Goal: Information Seeking & Learning: Learn about a topic

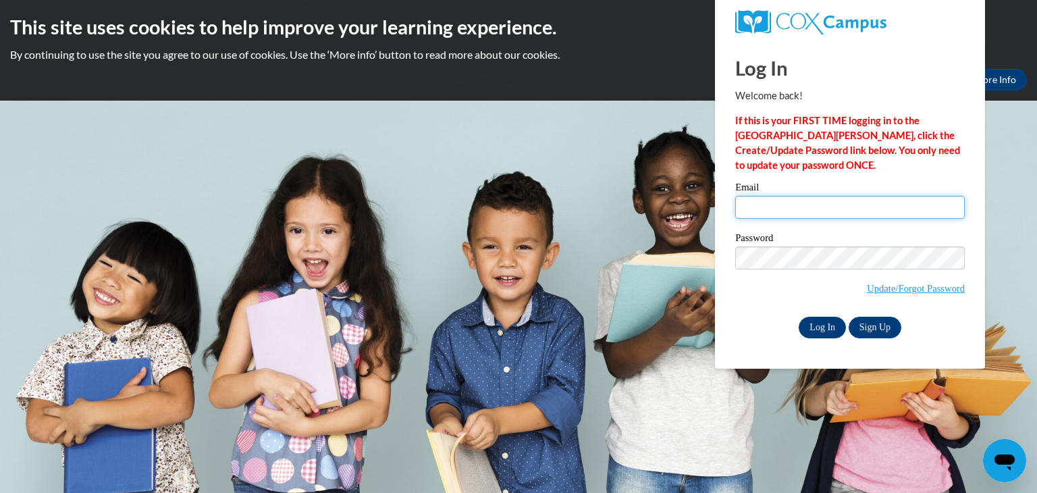
type input "[EMAIL_ADDRESS][DOMAIN_NAME]"
click at [809, 327] on input "Log In" at bounding box center [822, 328] width 47 height 22
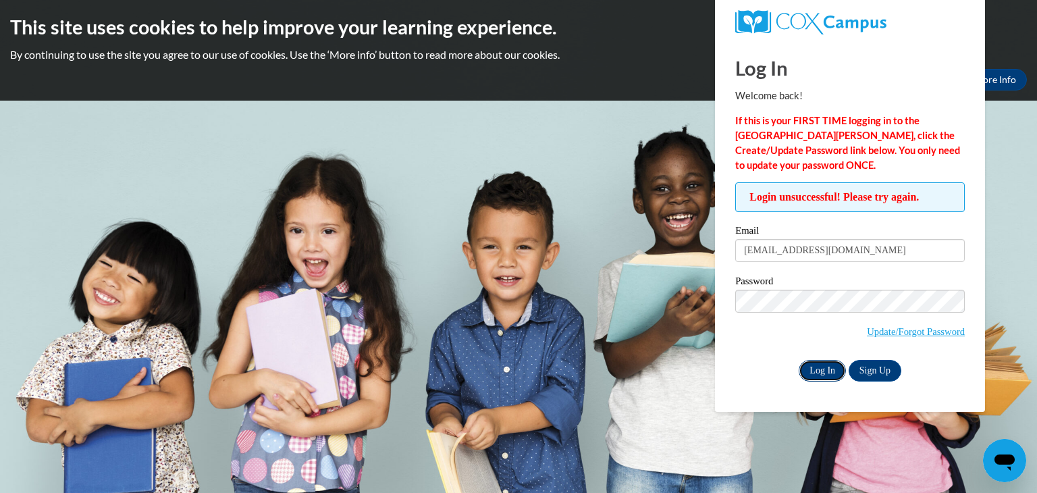
click at [821, 361] on input "Log In" at bounding box center [822, 371] width 47 height 22
click at [899, 333] on link "Update/Forgot Password" at bounding box center [916, 331] width 98 height 11
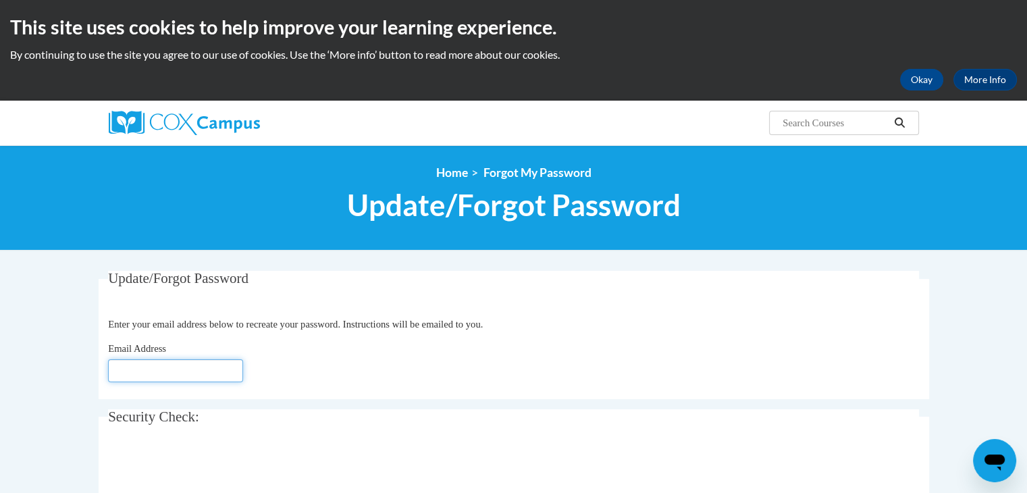
click at [187, 371] on input "Email Address" at bounding box center [175, 370] width 135 height 23
type input "[EMAIL_ADDRESS][DOMAIN_NAME]"
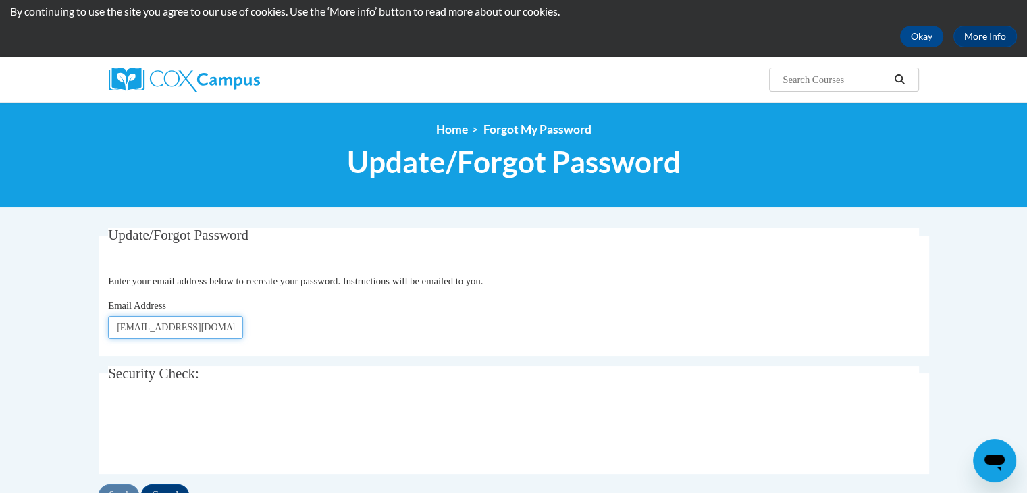
scroll to position [338, 0]
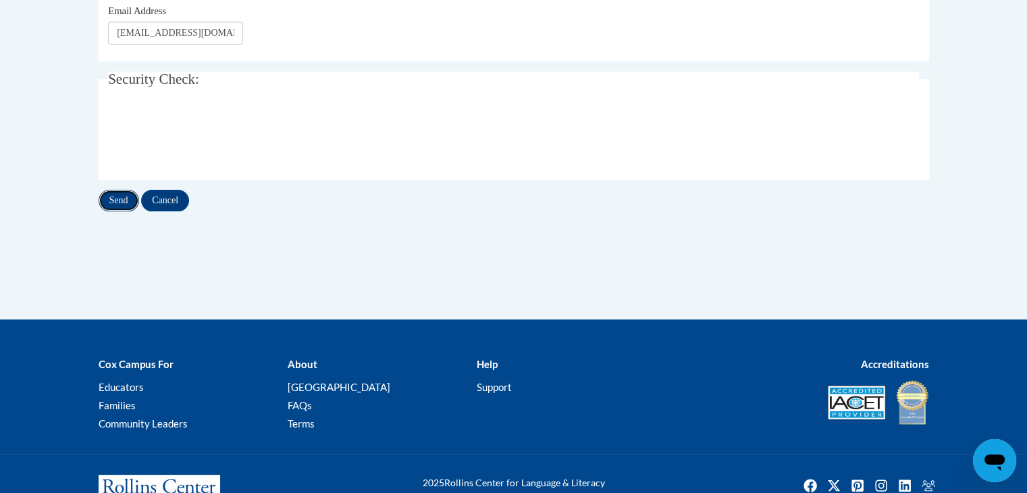
click at [128, 198] on input "Send" at bounding box center [119, 201] width 41 height 22
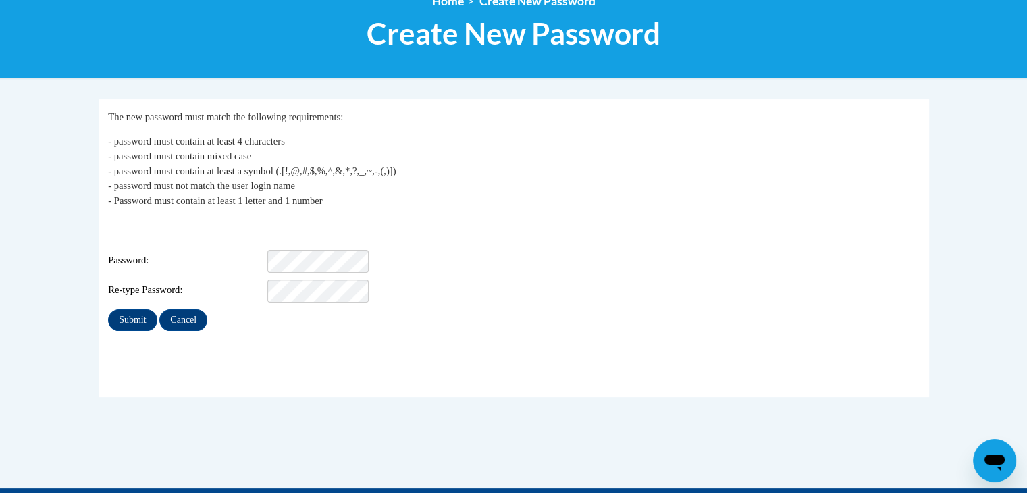
scroll to position [203, 0]
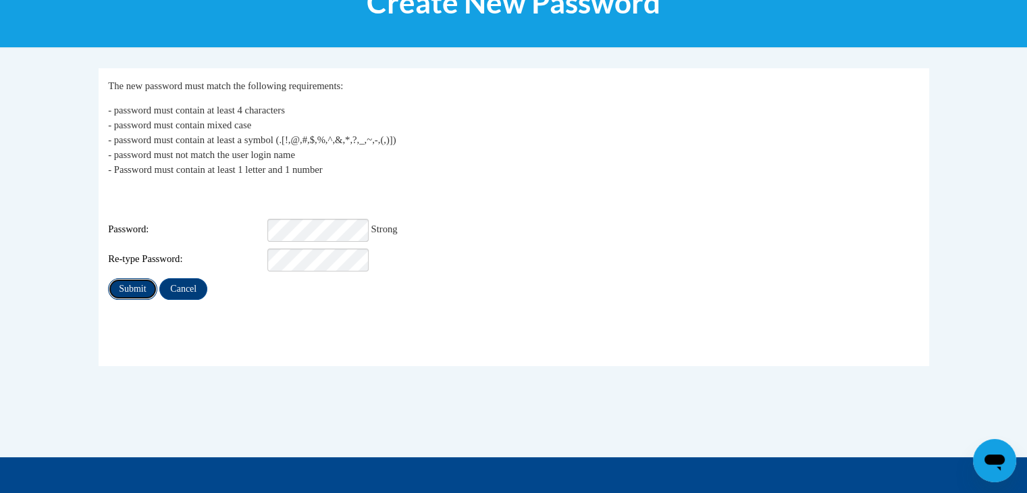
click at [130, 278] on input "Submit" at bounding box center [132, 289] width 49 height 22
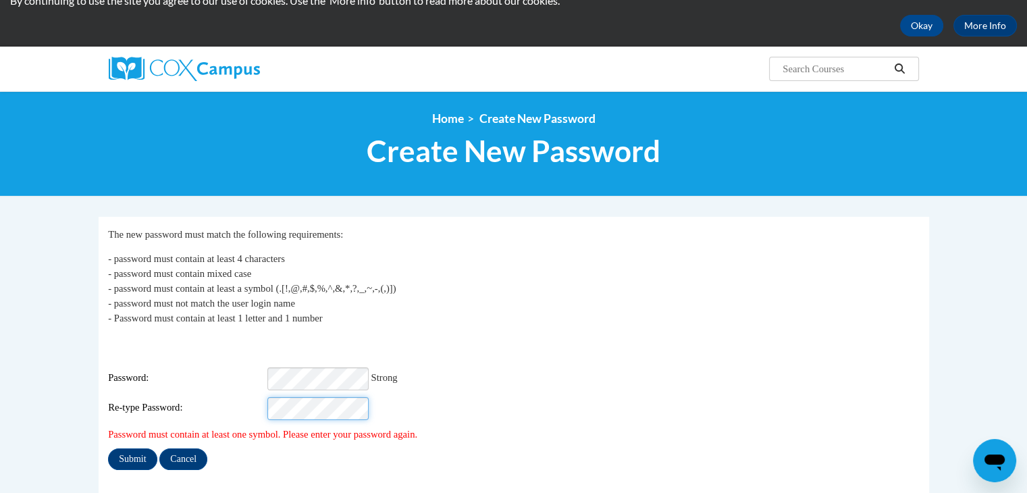
scroll to position [203, 0]
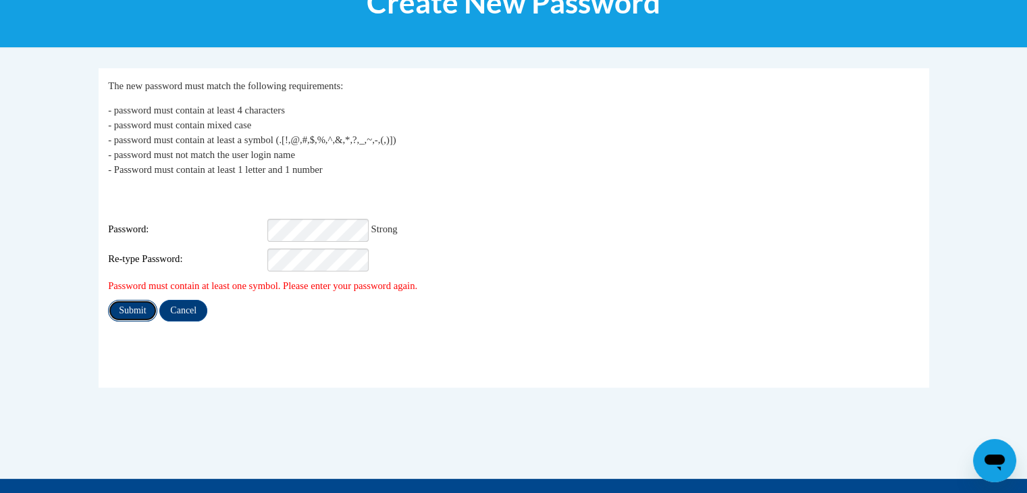
click at [124, 300] on input "Submit" at bounding box center [132, 311] width 49 height 22
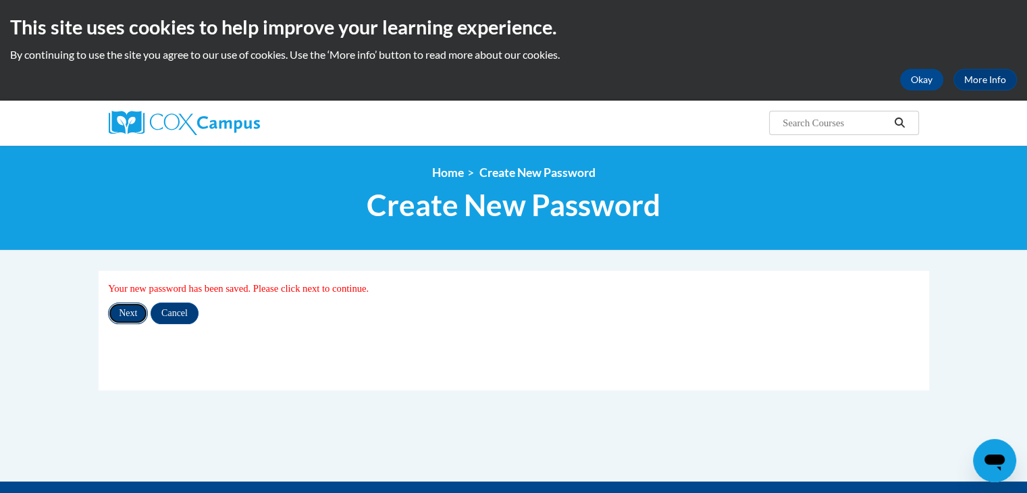
click at [132, 313] on input "Next" at bounding box center [128, 313] width 40 height 22
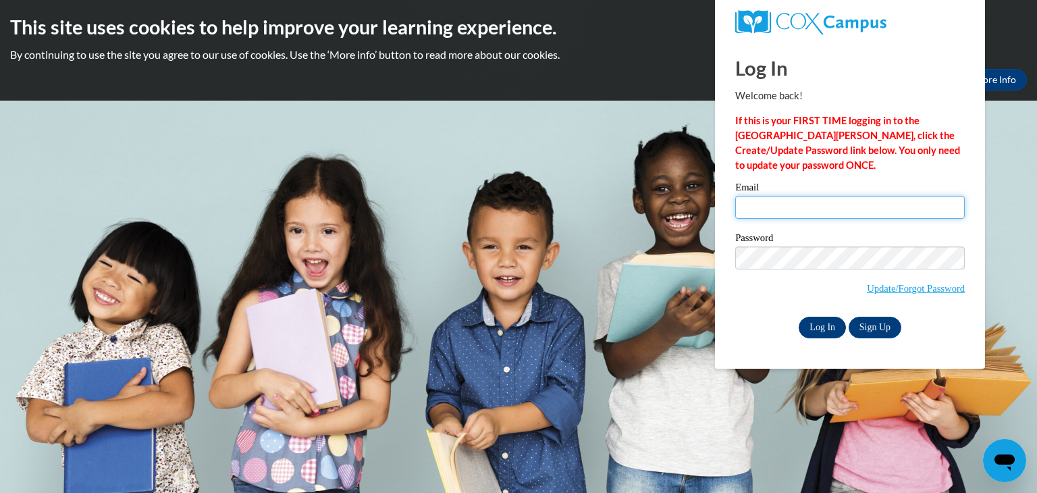
type input "[EMAIL_ADDRESS][DOMAIN_NAME]"
click at [818, 319] on input "Log In" at bounding box center [822, 328] width 47 height 22
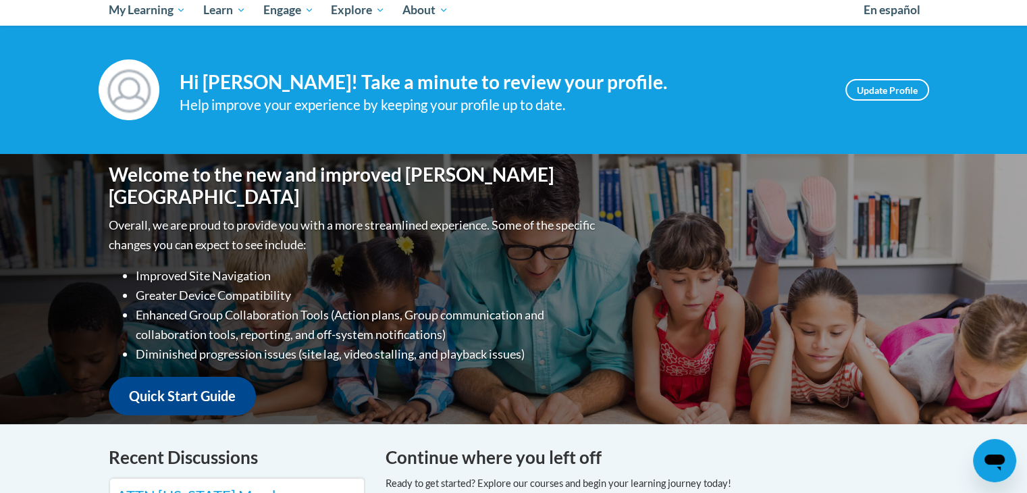
scroll to position [203, 0]
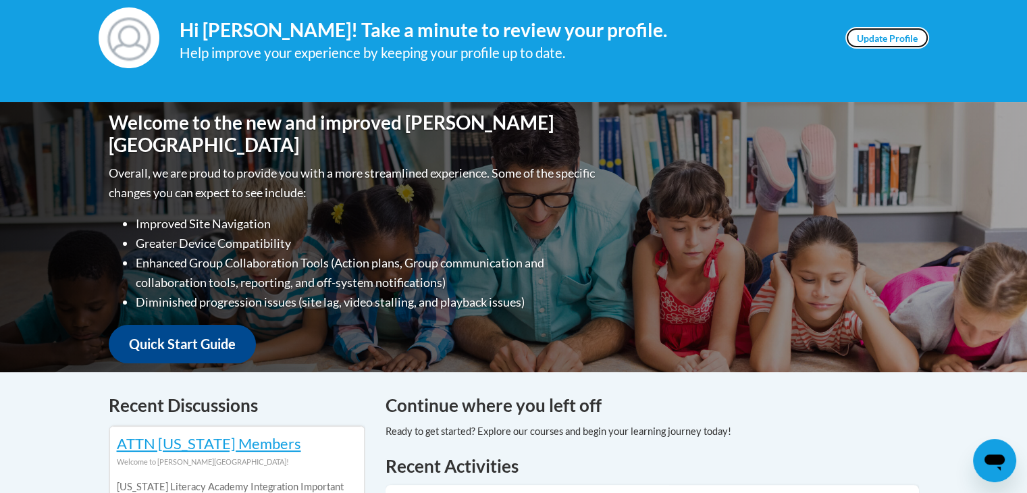
click at [878, 34] on link "Update Profile" at bounding box center [887, 38] width 84 height 22
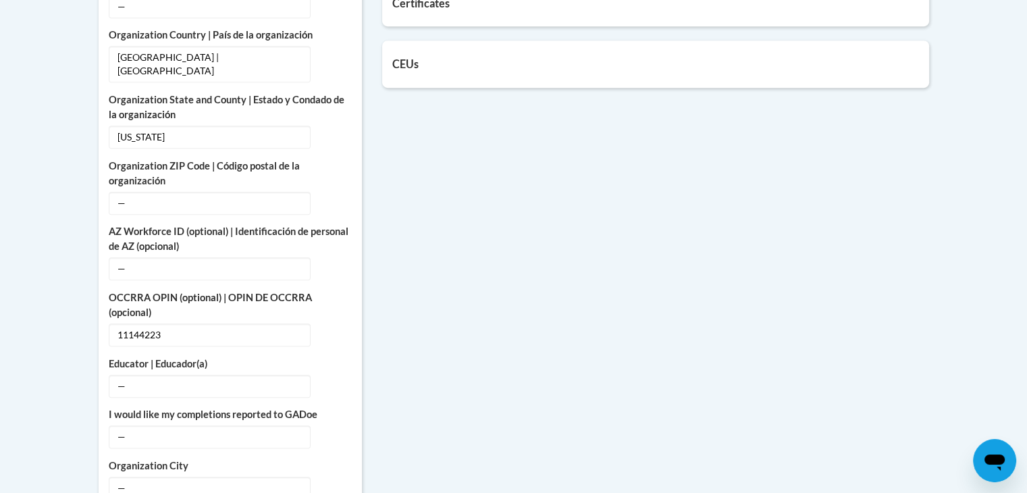
scroll to position [670, 0]
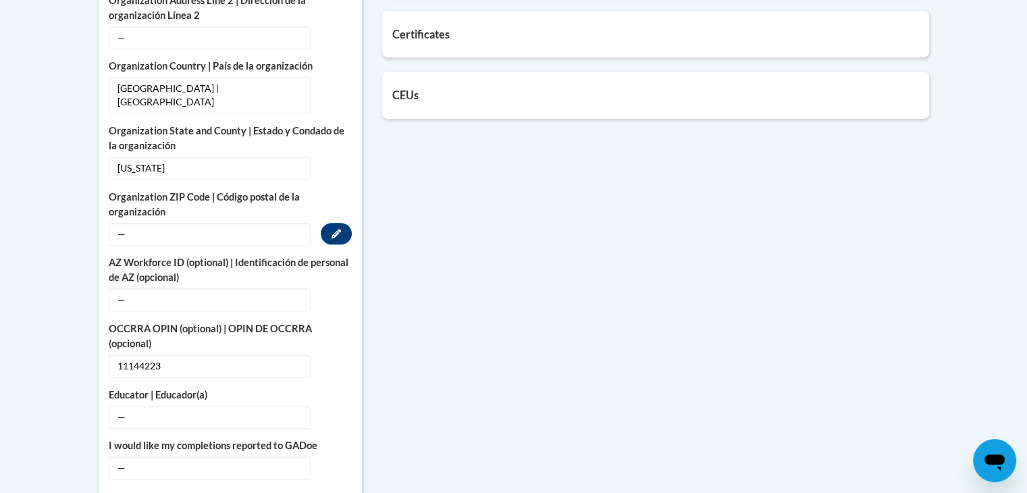
click at [176, 223] on span "—" at bounding box center [210, 234] width 202 height 23
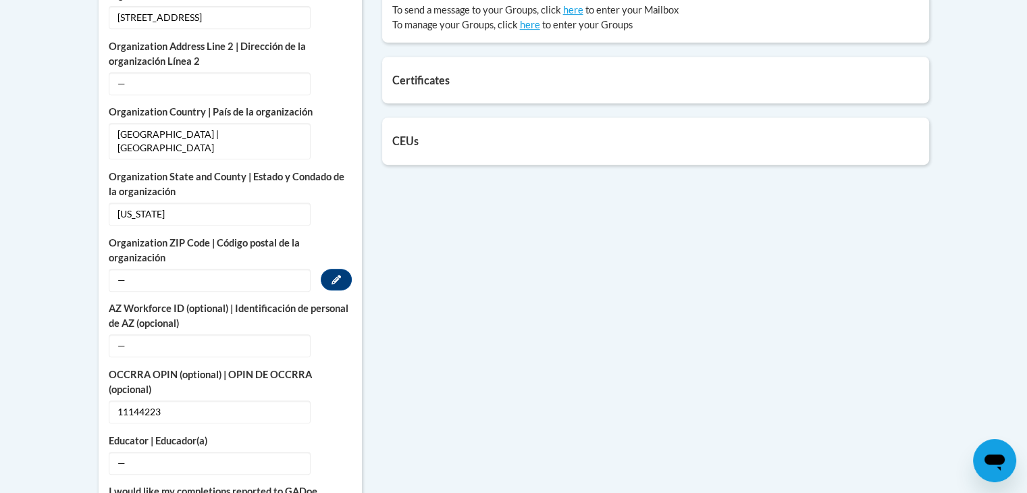
scroll to position [603, 0]
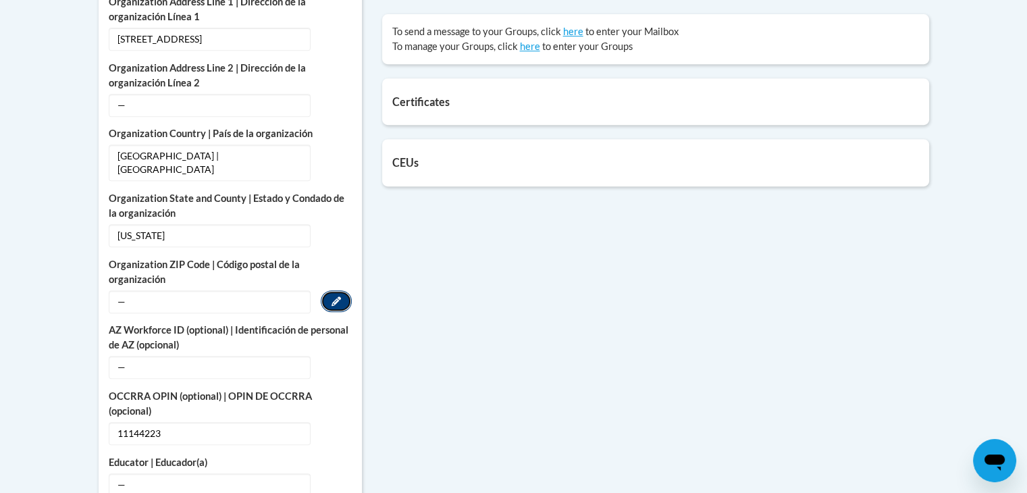
click at [334, 296] on icon "Custom profile fields" at bounding box center [335, 300] width 9 height 9
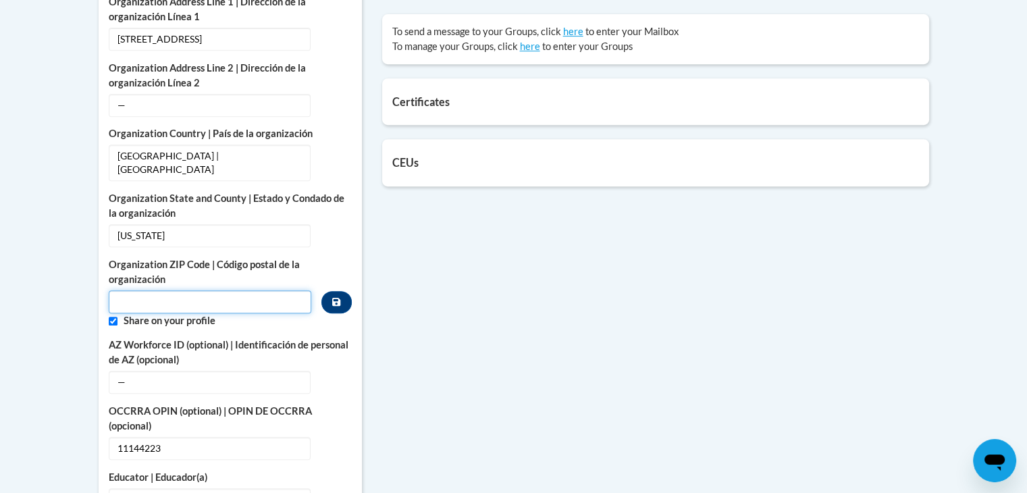
click at [306, 292] on input "Metadata input" at bounding box center [210, 301] width 203 height 23
type input "44105"
click at [337, 297] on icon "Custom profile fields" at bounding box center [336, 301] width 8 height 9
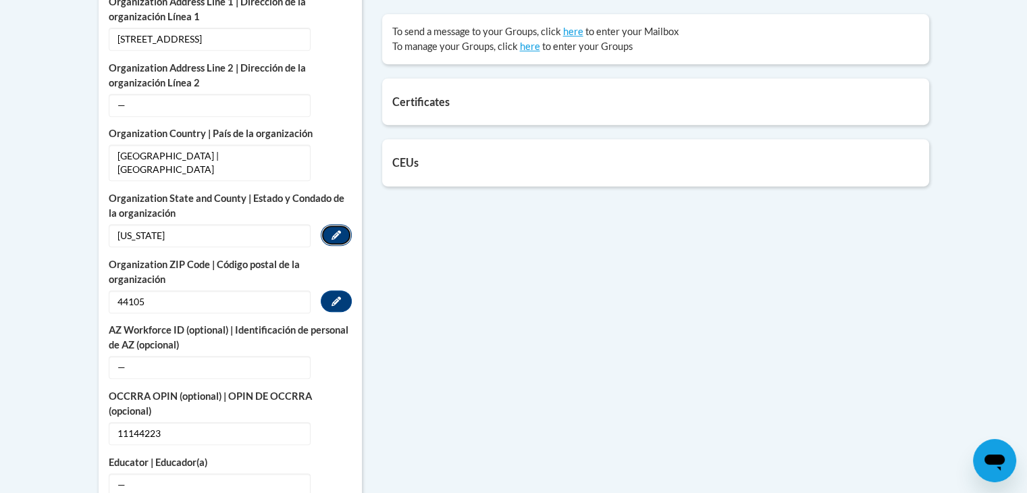
click at [341, 224] on button "Edit" at bounding box center [336, 235] width 31 height 22
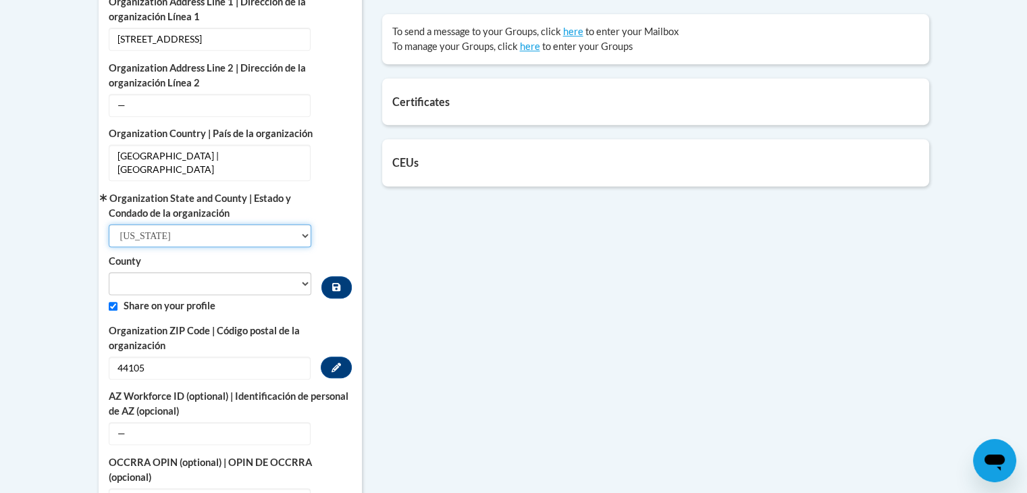
click at [231, 224] on select "Select State Alabama Alaska Arizona Arkansas California Colorado Connecticut De…" at bounding box center [210, 235] width 203 height 23
click at [346, 223] on div "Organization State and County | Estado y Condado de la organización Select Stat…" at bounding box center [230, 244] width 243 height 107
click at [334, 323] on label "Organization ZIP Code | Código postal de la organización" at bounding box center [230, 338] width 243 height 30
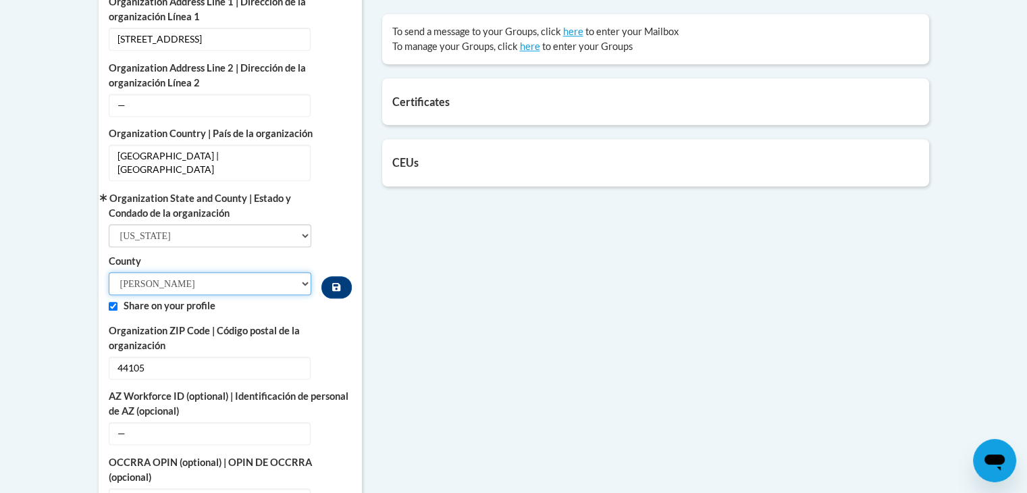
click at [300, 273] on select "Adams Allen Ashland Ashtabula Athens Auglaize Belmont Brown Butler Carroll Cham…" at bounding box center [210, 283] width 203 height 23
select select "Cuyahoga"
click at [109, 272] on select "Adams Allen Ashland Ashtabula Athens Auglaize Belmont Brown Butler Carroll Cham…" at bounding box center [210, 283] width 203 height 23
click at [335, 283] on icon "Custom profile fields" at bounding box center [336, 287] width 8 height 8
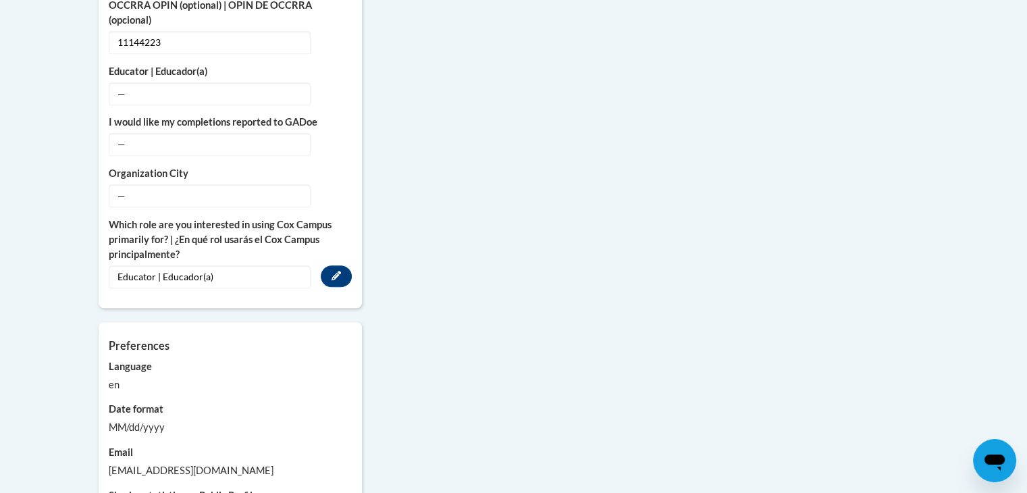
scroll to position [1008, 0]
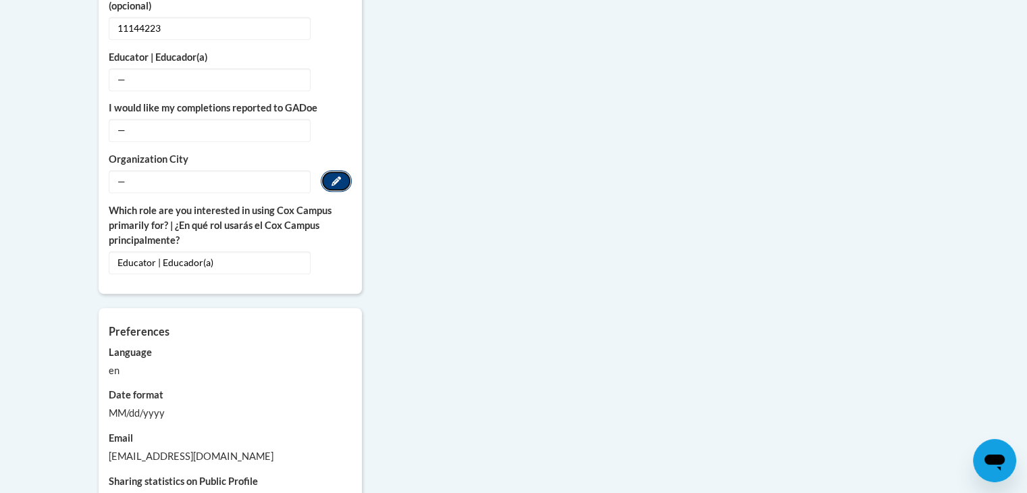
click at [336, 176] on icon "Custom profile fields" at bounding box center [335, 180] width 9 height 9
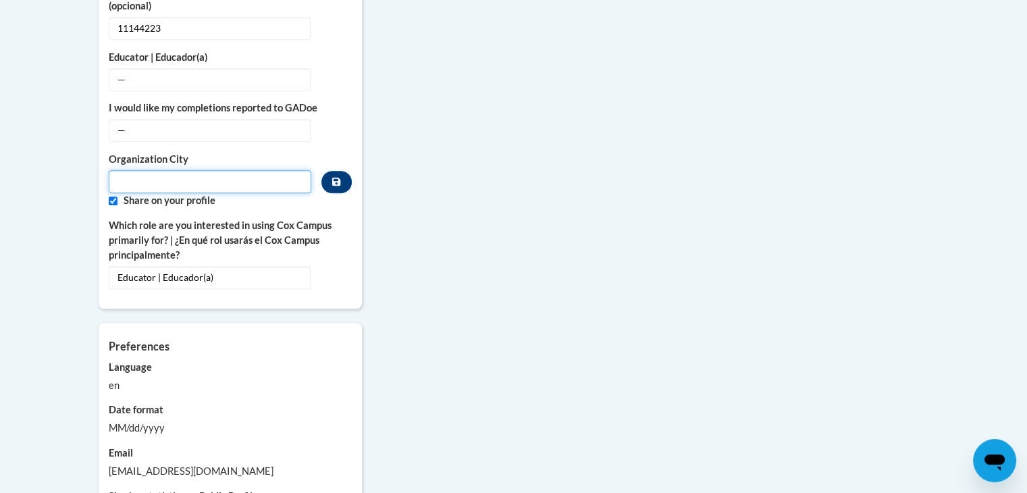
click at [249, 170] on input "Metadata input" at bounding box center [210, 181] width 203 height 23
type input "Cleveland"
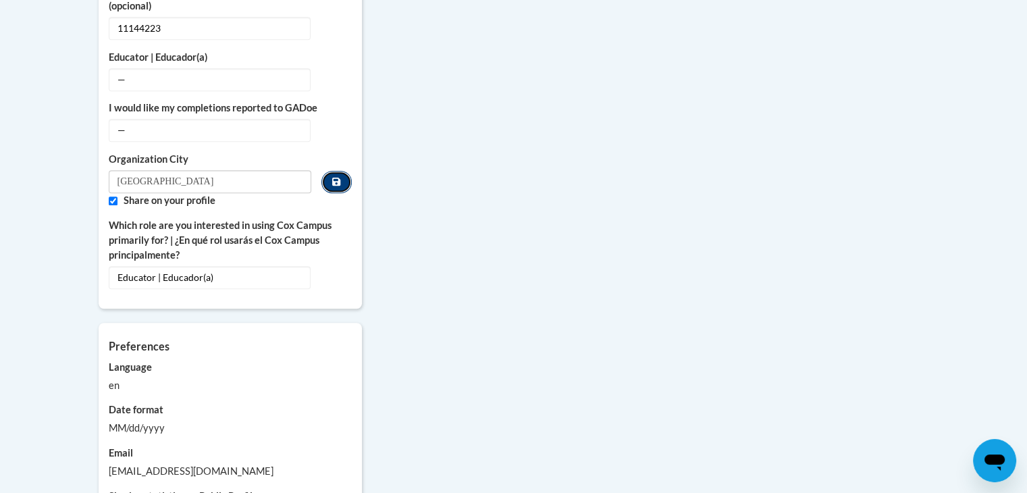
click at [335, 178] on icon "Custom profile fields" at bounding box center [336, 182] width 8 height 8
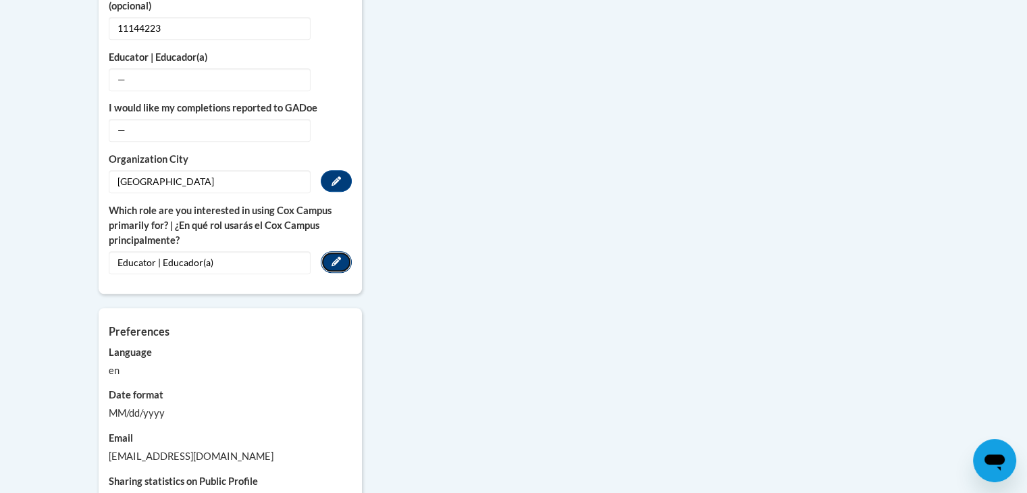
click at [341, 251] on button "Edit" at bounding box center [336, 262] width 31 height 22
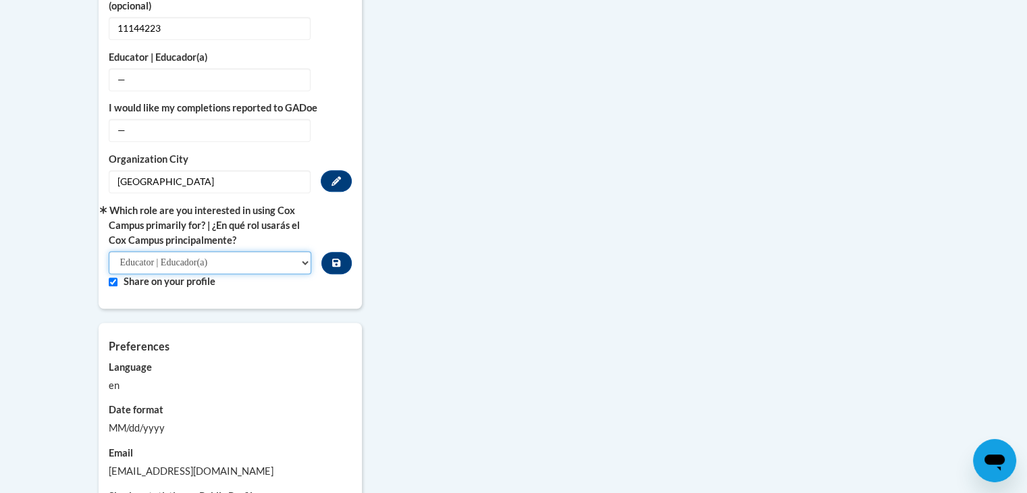
click at [305, 251] on select "Please Select College/University | Colegio/Universidad Community/Nonprofit Part…" at bounding box center [210, 262] width 203 height 23
click at [527, 278] on div "More About Me Click or press to edit any of the profile fields below. Select mu…" at bounding box center [513, 29] width 851 height 1096
click at [342, 252] on button "Custom profile fields" at bounding box center [336, 263] width 30 height 22
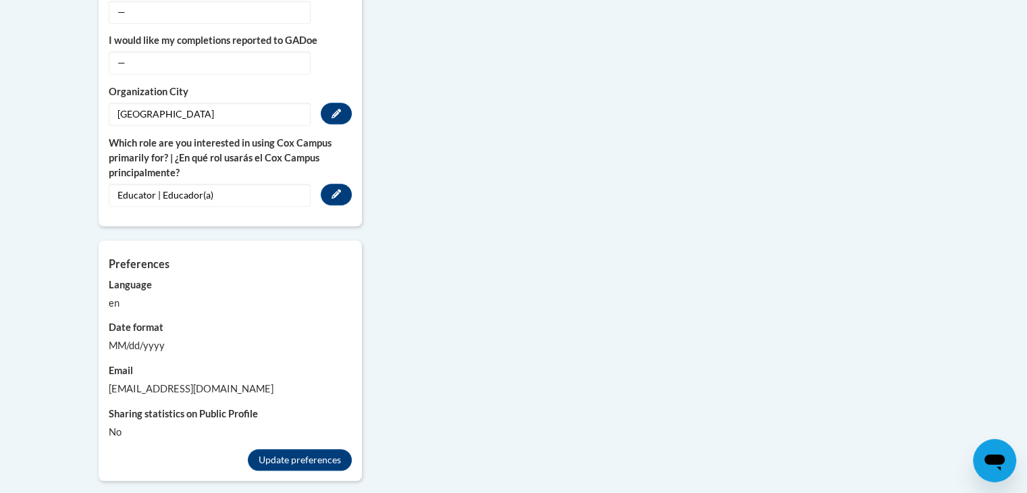
scroll to position [1143, 0]
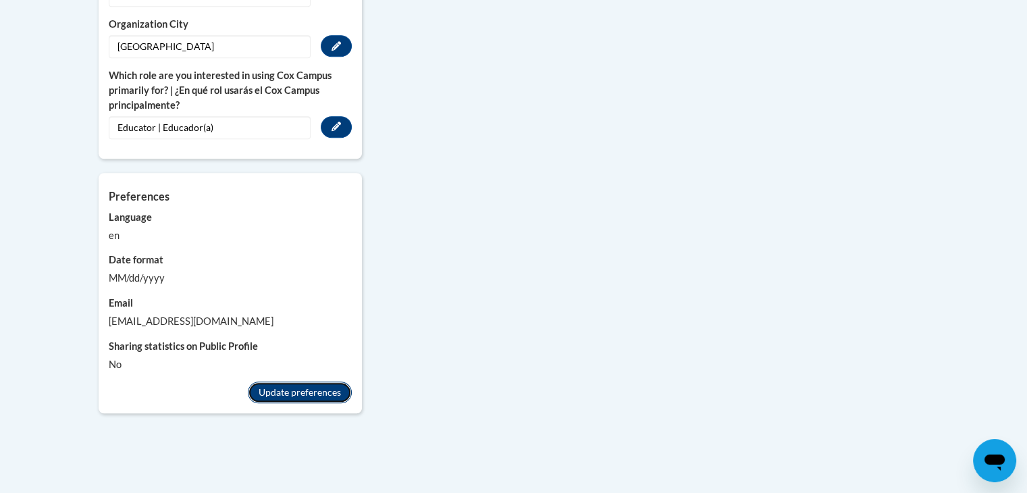
click at [313, 381] on button "Update preferences" at bounding box center [300, 392] width 104 height 22
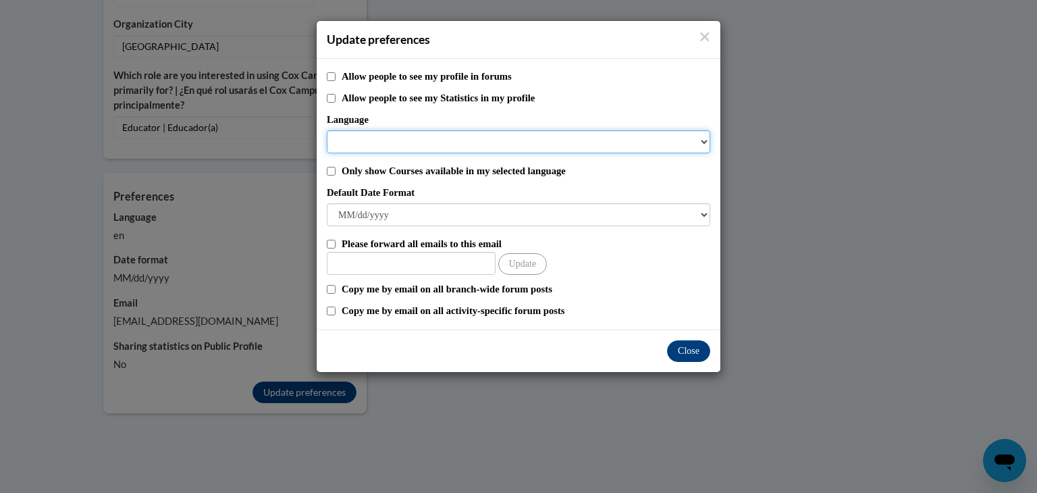
click at [433, 142] on select "Language" at bounding box center [518, 141] width 383 height 23
click at [701, 142] on select "Language" at bounding box center [518, 141] width 383 height 23
click at [697, 144] on select "Language" at bounding box center [518, 141] width 383 height 23
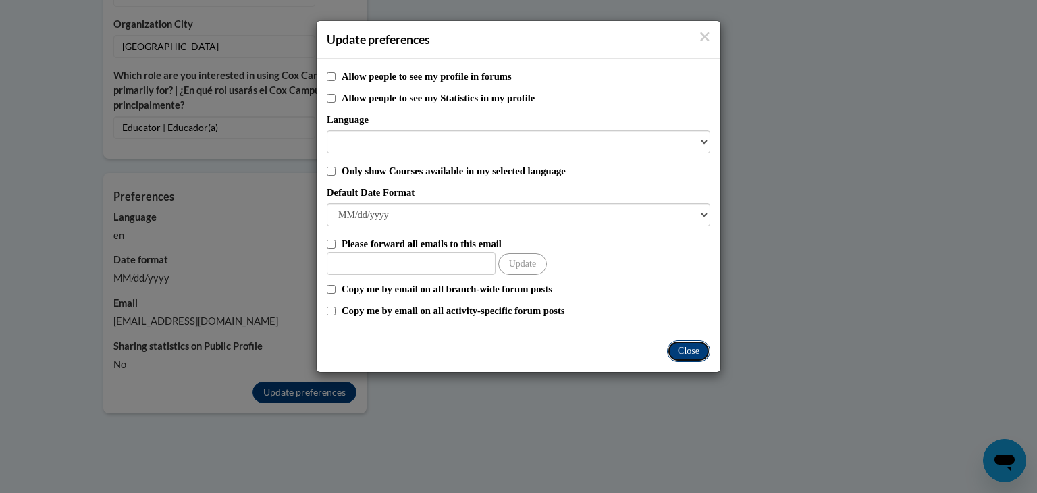
click at [683, 358] on button "Close" at bounding box center [688, 351] width 43 height 22
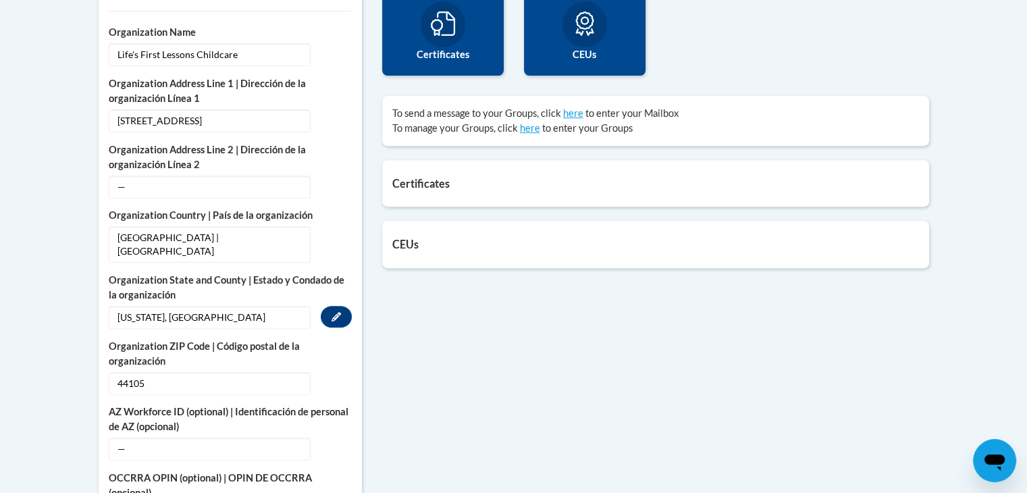
scroll to position [468, 0]
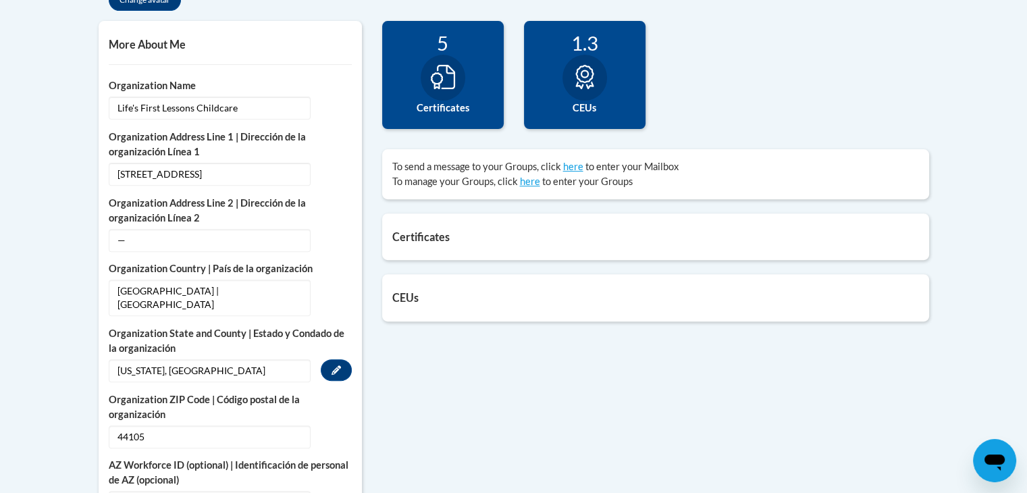
click at [470, 287] on div "CEUs Count of credits granted by credit category. 1.3 CEUs Update my credentials" at bounding box center [655, 297] width 547 height 47
click at [413, 246] on div "Certificates List of certificates granted upon completion of activities Meaning…" at bounding box center [655, 236] width 547 height 47
click at [454, 88] on icon at bounding box center [443, 77] width 24 height 24
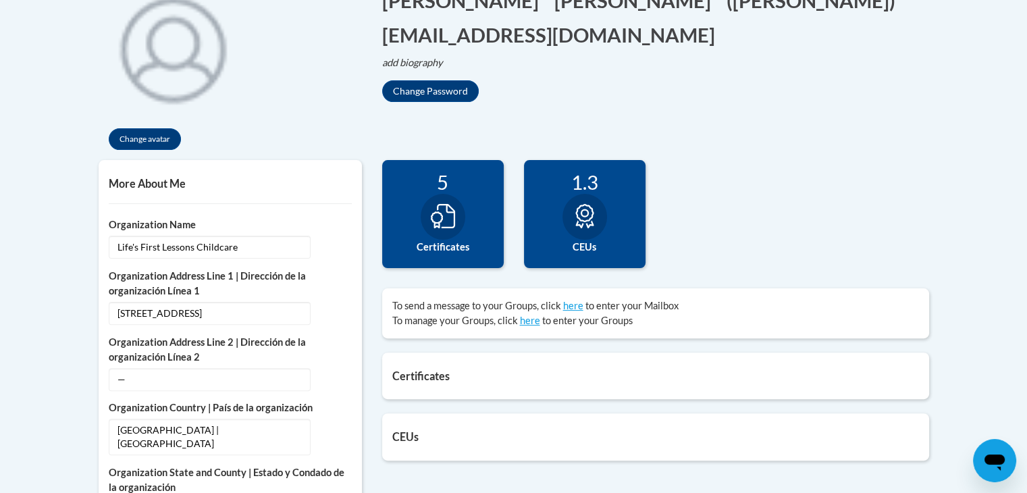
scroll to position [198, 0]
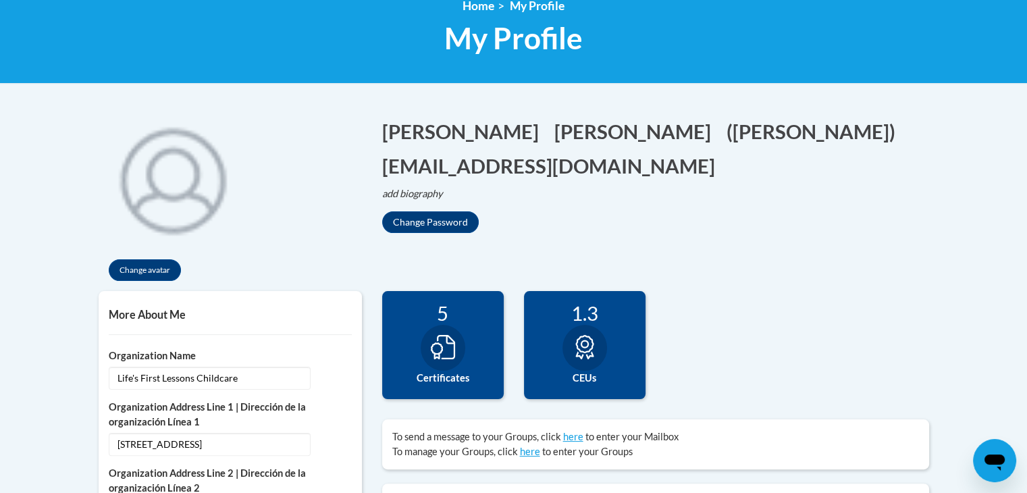
click at [444, 322] on div "5" at bounding box center [442, 313] width 101 height 24
click at [448, 349] on icon at bounding box center [443, 347] width 24 height 24
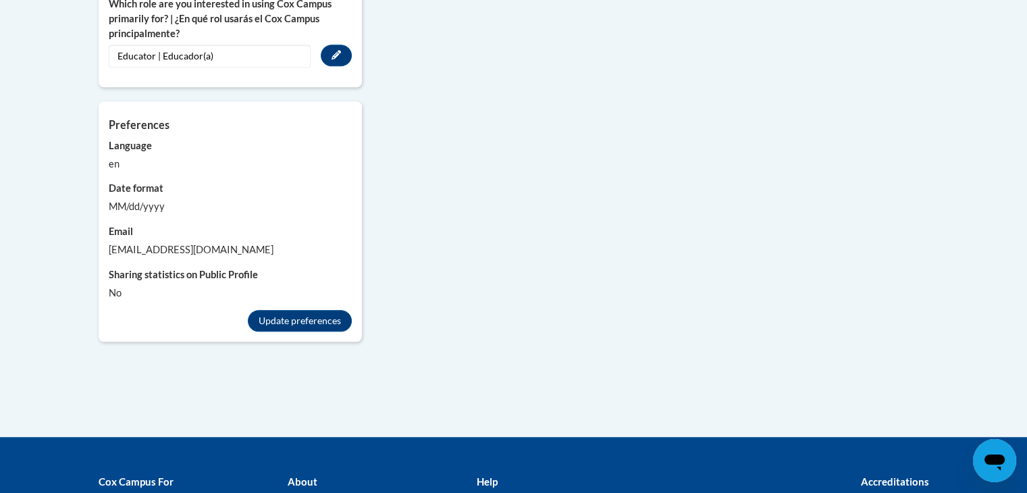
scroll to position [1215, 0]
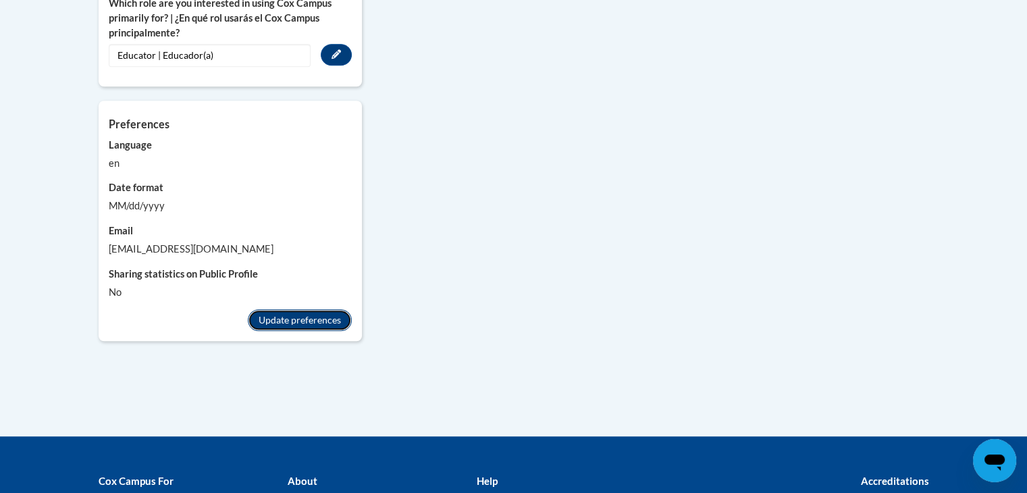
click at [275, 309] on button "Update preferences" at bounding box center [300, 320] width 104 height 22
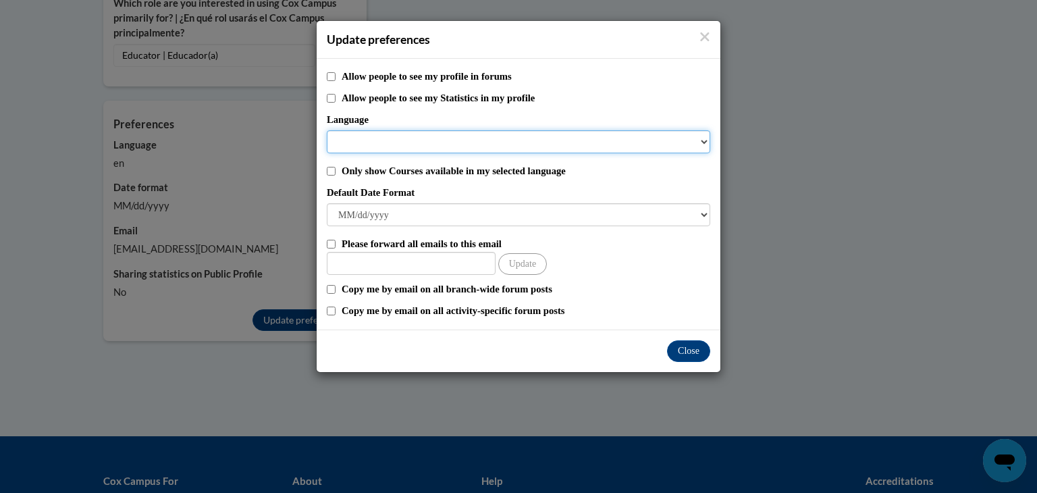
click at [341, 136] on select "Language" at bounding box center [518, 141] width 383 height 23
click at [371, 139] on select "Language" at bounding box center [518, 141] width 383 height 23
select select
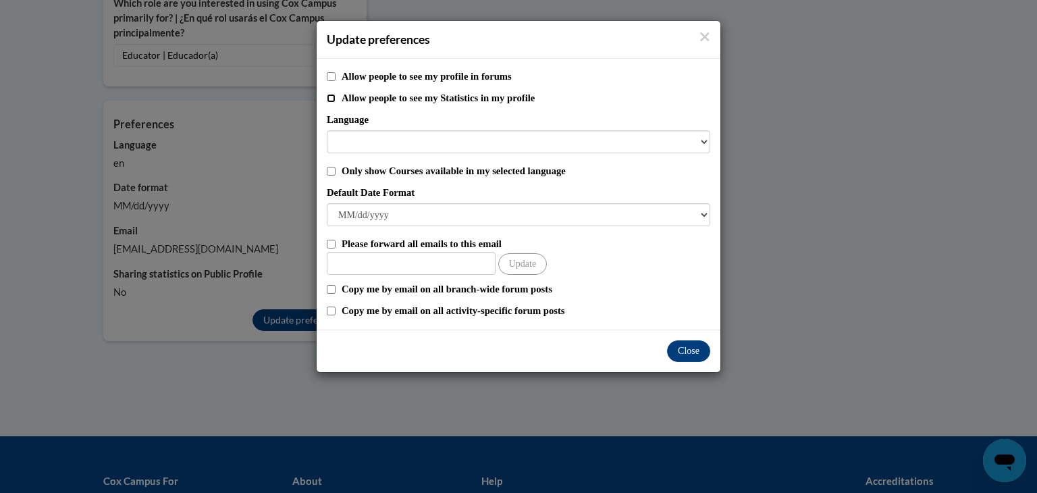
click at [327, 99] on input "Allow people to see my Statistics in my profile" at bounding box center [331, 98] width 9 height 9
checkbox input "true"
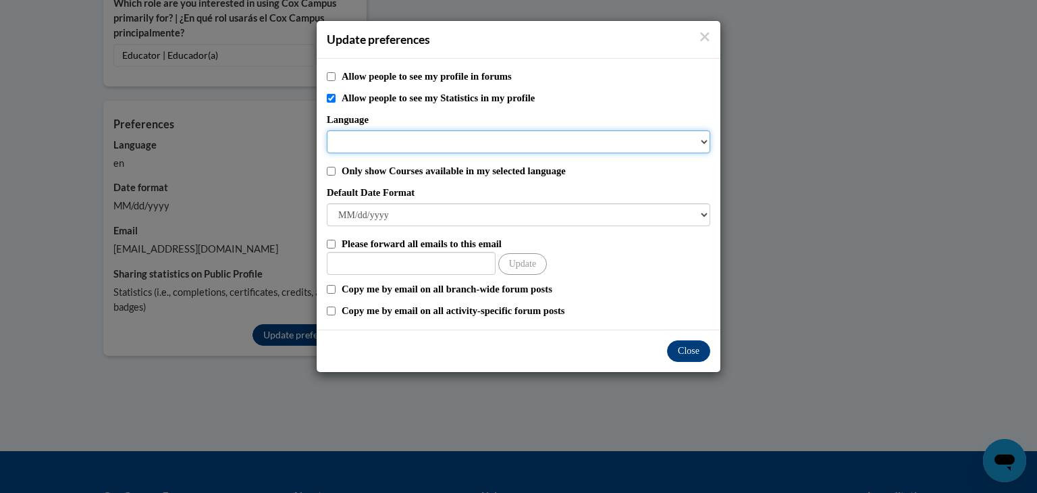
click at [364, 130] on select "Language" at bounding box center [518, 141] width 383 height 23
click at [703, 140] on select "Language" at bounding box center [518, 141] width 383 height 23
click at [702, 139] on select "Language" at bounding box center [518, 141] width 383 height 23
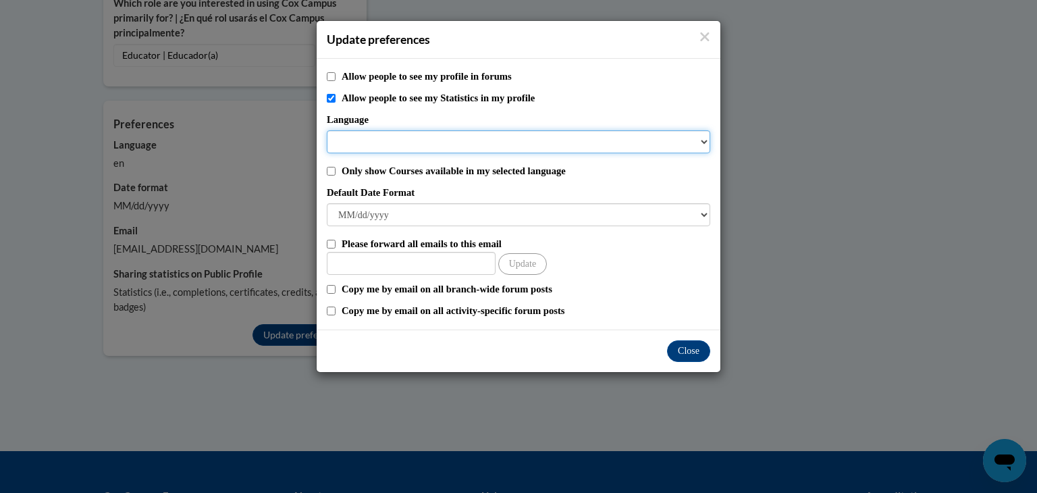
click at [702, 139] on select "Language" at bounding box center [518, 141] width 383 height 23
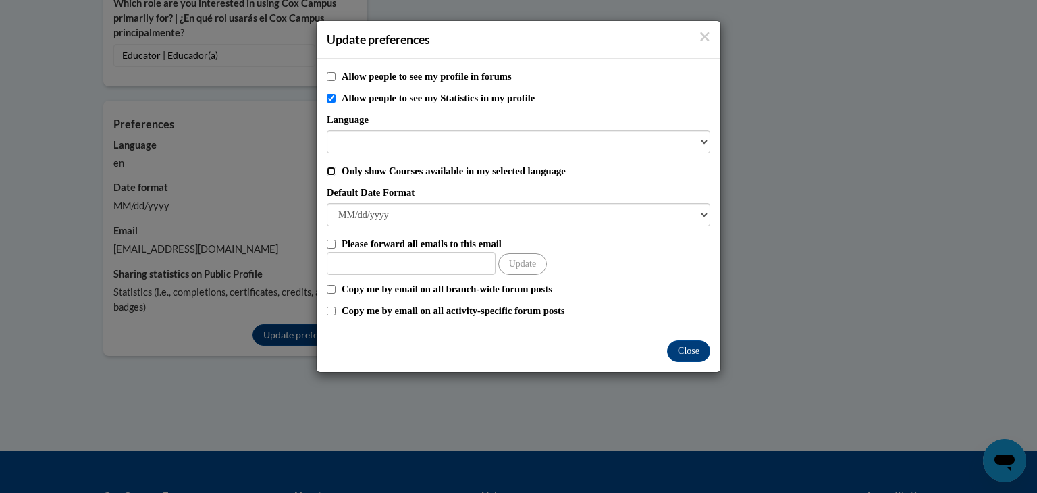
click at [330, 171] on input "Only show Courses available in my selected language" at bounding box center [331, 171] width 9 height 9
checkbox input "true"
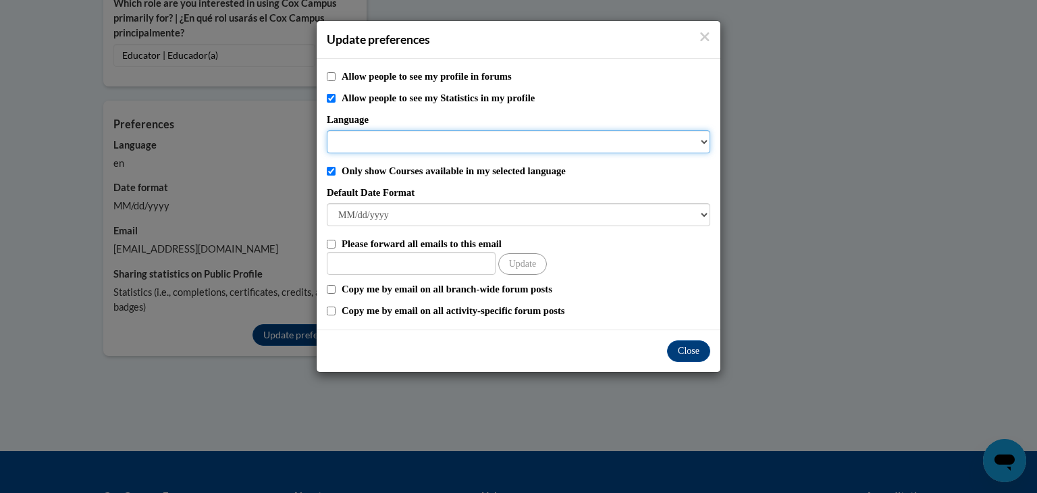
click at [373, 142] on select "Language" at bounding box center [518, 141] width 383 height 23
click at [697, 138] on select "Language" at bounding box center [518, 141] width 383 height 23
click at [701, 144] on select "Language" at bounding box center [518, 141] width 383 height 23
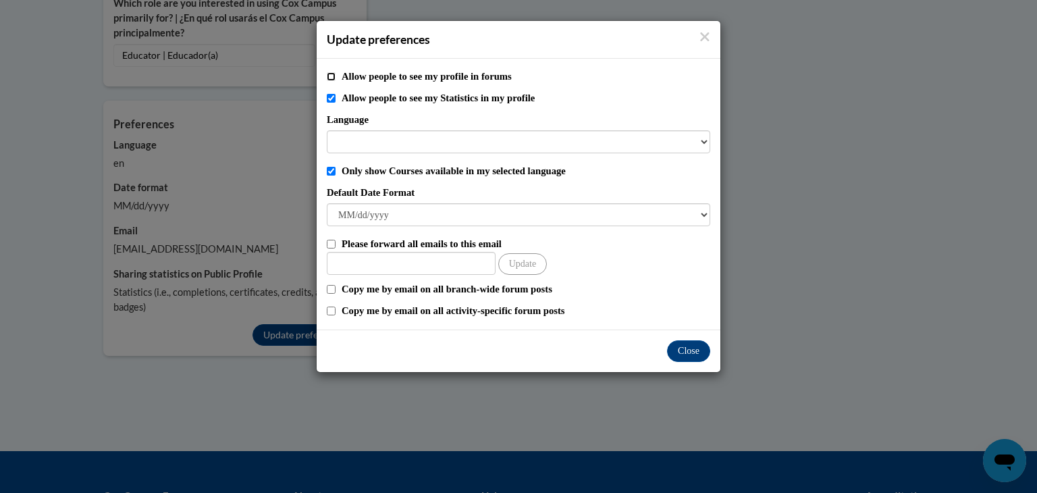
click at [329, 76] on input "Allow people to see my profile in forums" at bounding box center [331, 76] width 9 height 9
checkbox input "true"
click at [333, 97] on input "Allow people to see my Statistics in my profile" at bounding box center [331, 98] width 9 height 9
checkbox input "false"
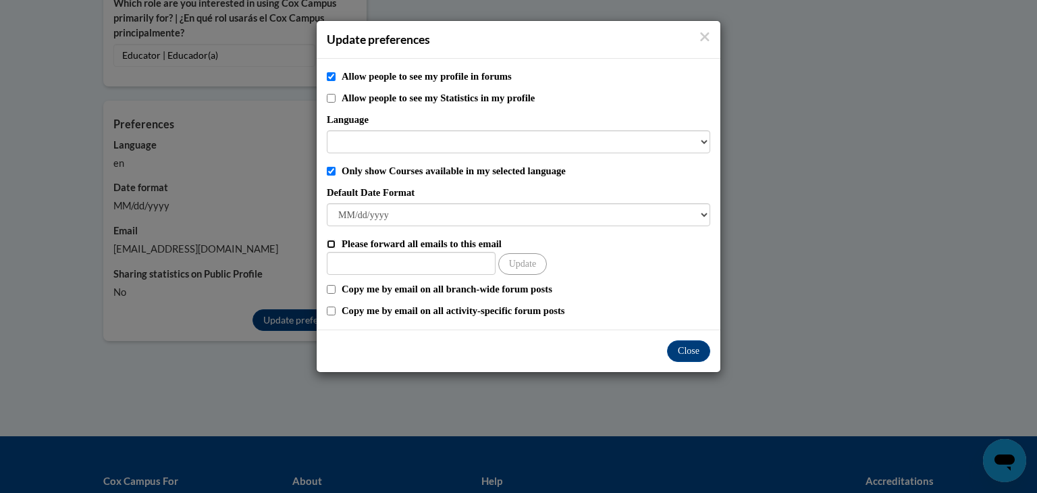
click at [329, 244] on input "Please forward all emails to this email" at bounding box center [331, 244] width 9 height 9
checkbox input "true"
click at [352, 265] on input "Other Email" at bounding box center [411, 263] width 169 height 23
type input "kimpowell@lifesfirstlessons.com"
click at [525, 265] on button "Update" at bounding box center [522, 264] width 49 height 22
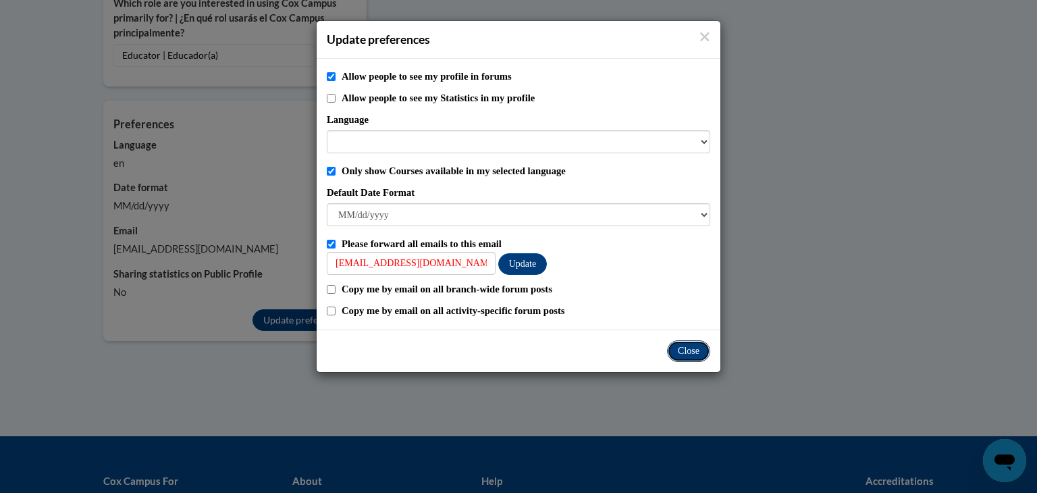
click at [683, 349] on button "Close" at bounding box center [688, 351] width 43 height 22
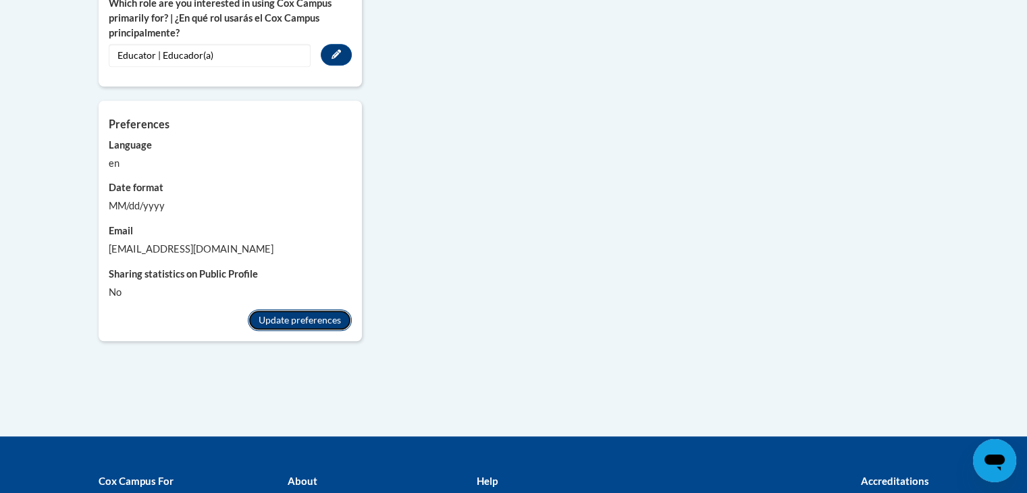
click at [326, 309] on button "Update preferences" at bounding box center [300, 320] width 104 height 22
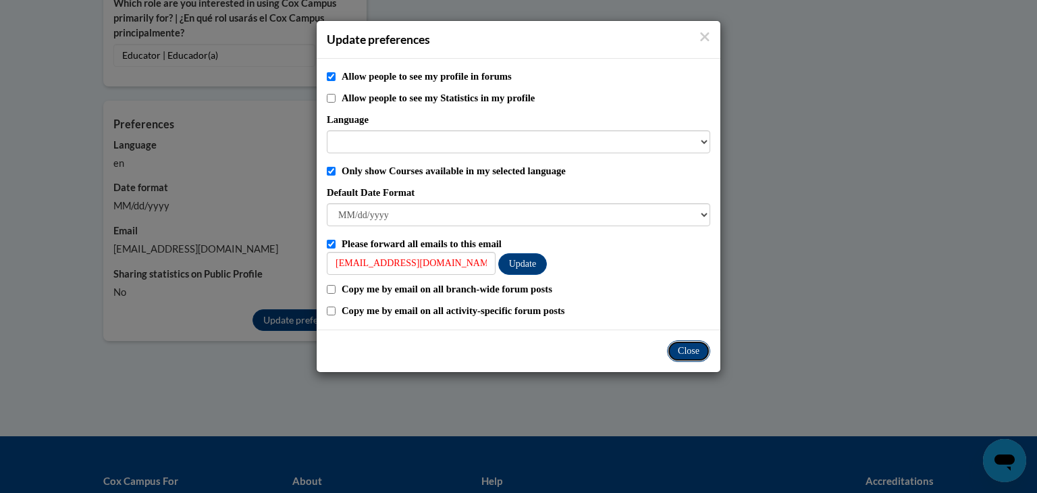
click at [675, 348] on button "Close" at bounding box center [688, 351] width 43 height 22
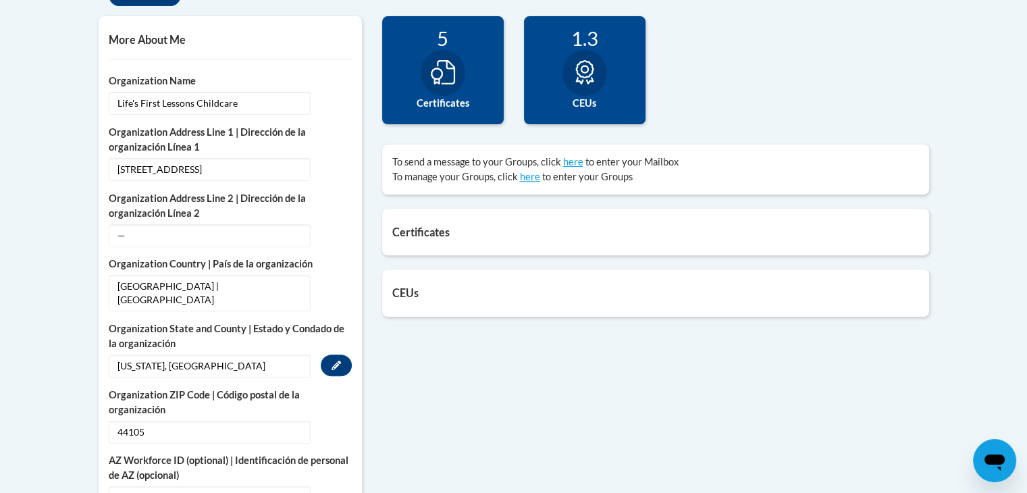
scroll to position [473, 0]
click at [398, 236] on h5 "Certificates" at bounding box center [655, 231] width 527 height 13
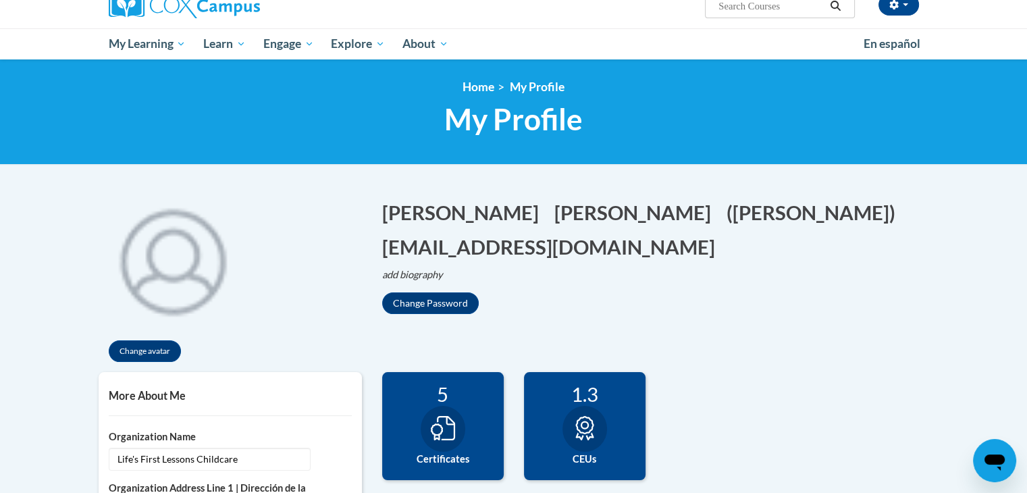
scroll to position [0, 0]
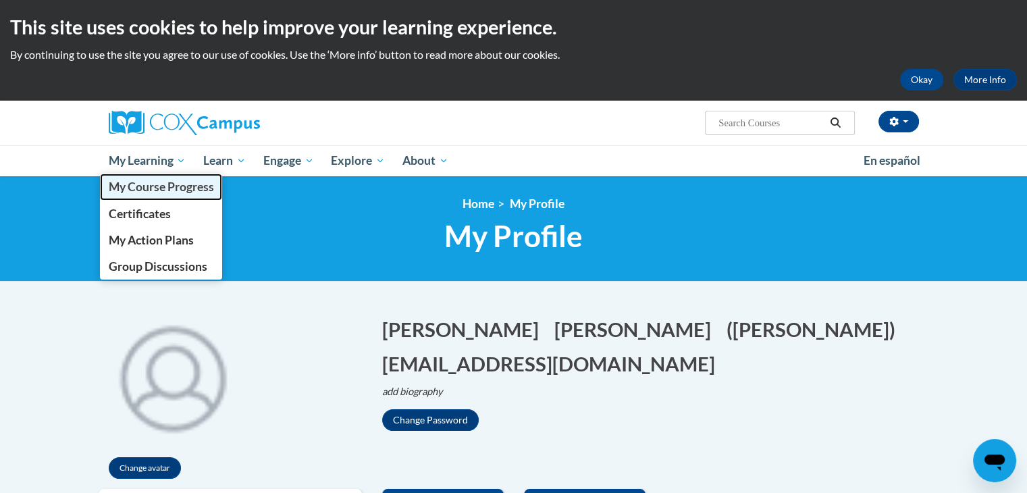
click at [171, 184] on span "My Course Progress" at bounding box center [160, 187] width 105 height 14
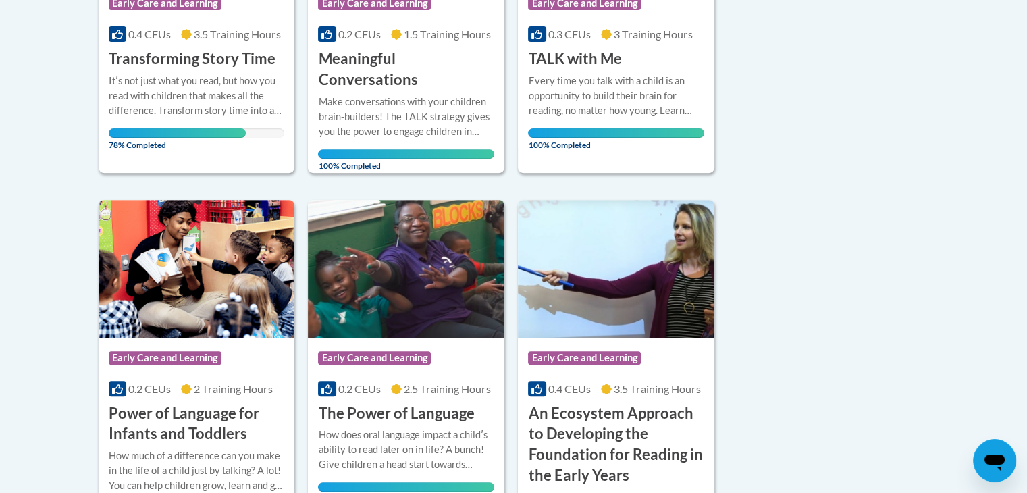
scroll to position [473, 0]
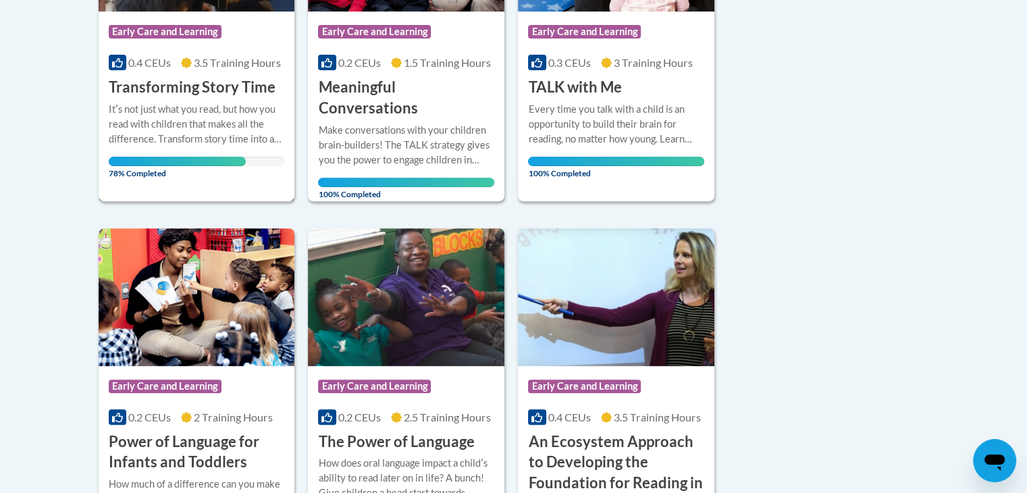
click at [222, 94] on h3 "Transforming Story Time" at bounding box center [192, 87] width 167 height 21
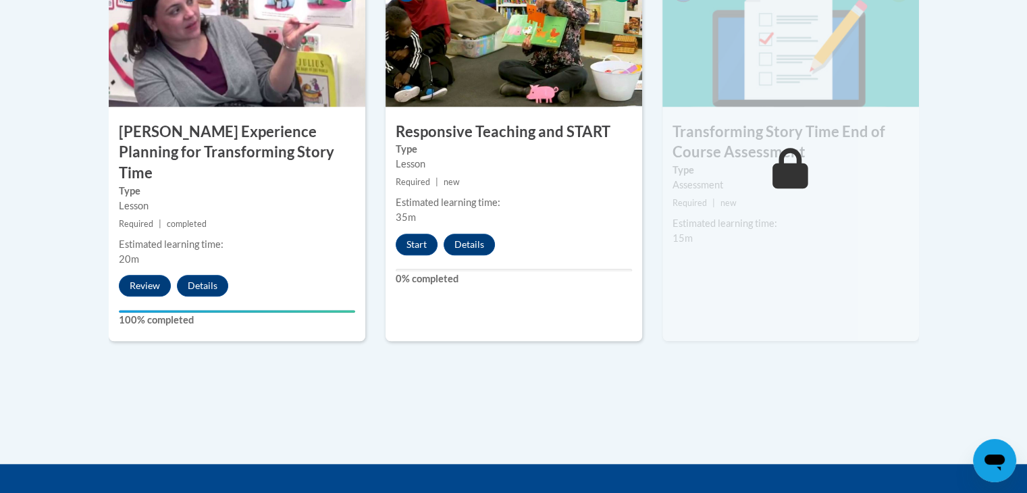
scroll to position [1283, 0]
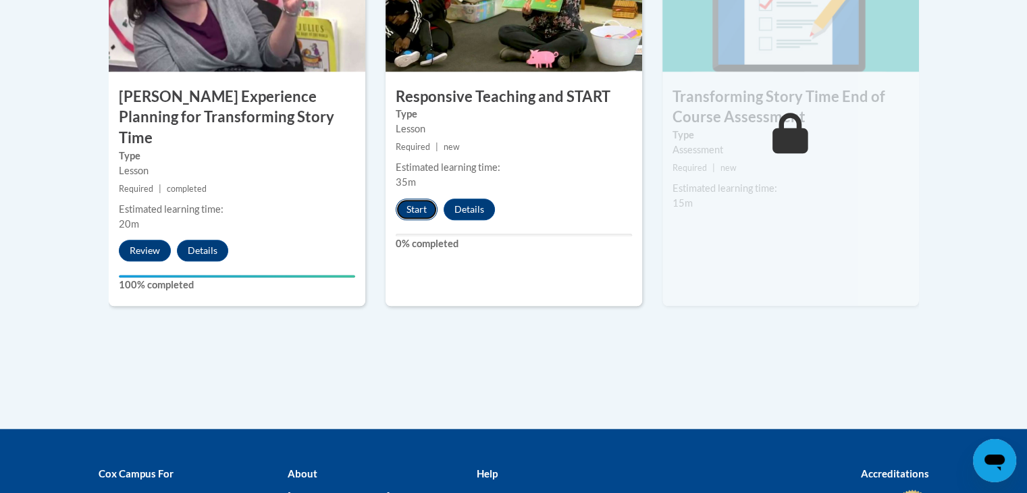
click at [415, 205] on button "Start" at bounding box center [417, 209] width 42 height 22
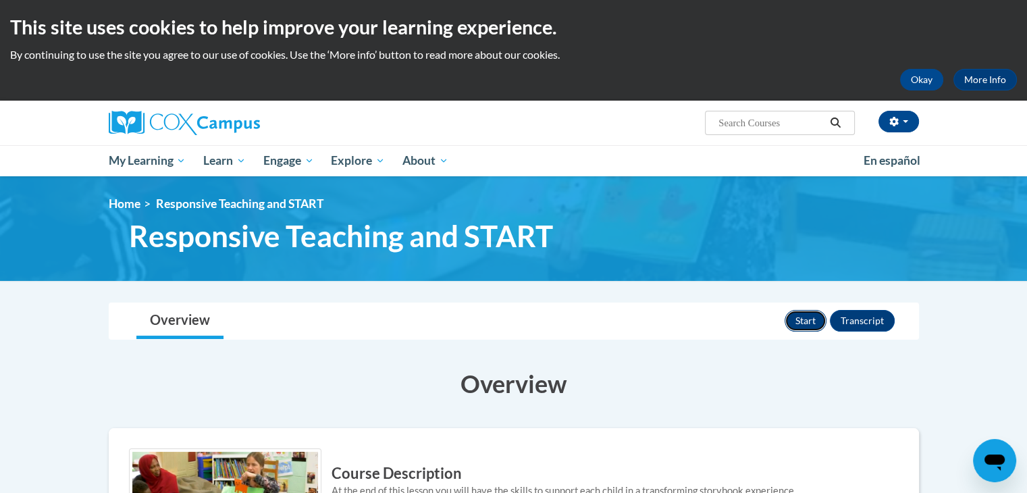
click at [802, 314] on button "Start" at bounding box center [805, 321] width 42 height 22
